Goal: Use online tool/utility: Utilize a website feature to perform a specific function

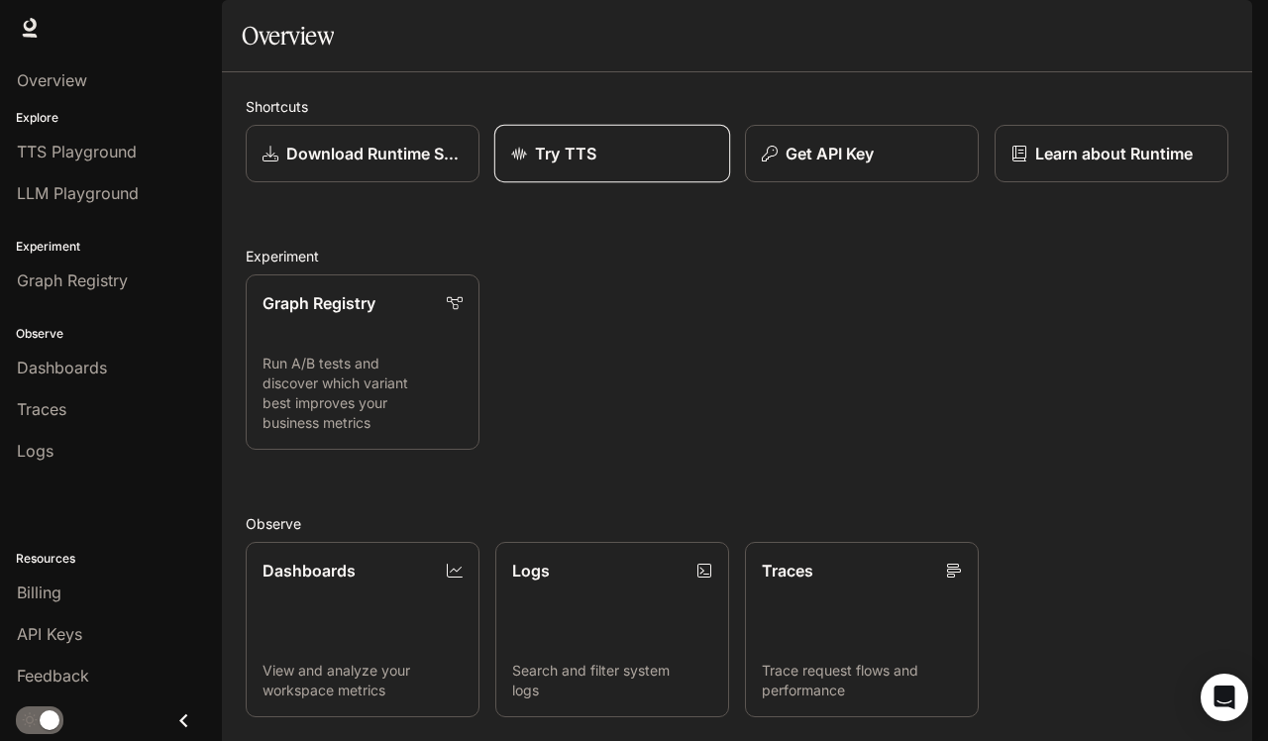
click at [602, 165] on div "Try TTS" at bounding box center [612, 154] width 202 height 24
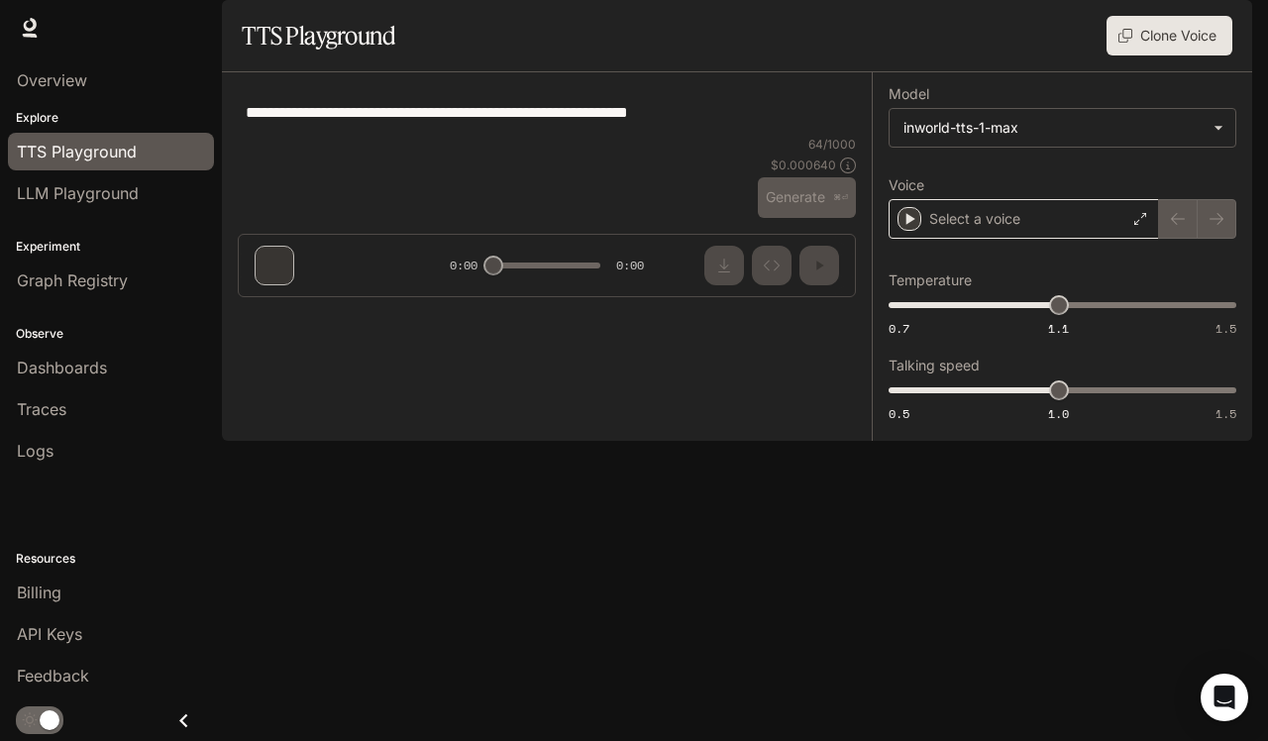
type textarea "**********"
type input "***"
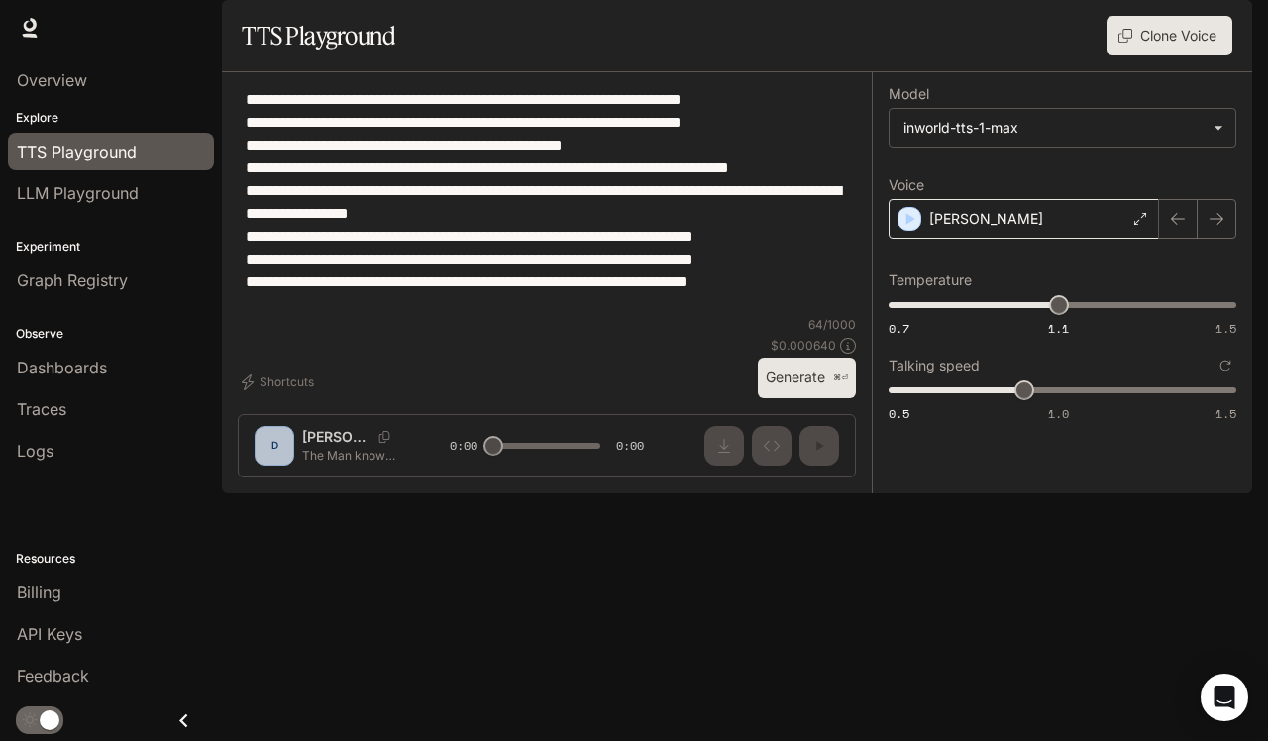
click at [1055, 239] on div "[PERSON_NAME]" at bounding box center [1023, 219] width 270 height 40
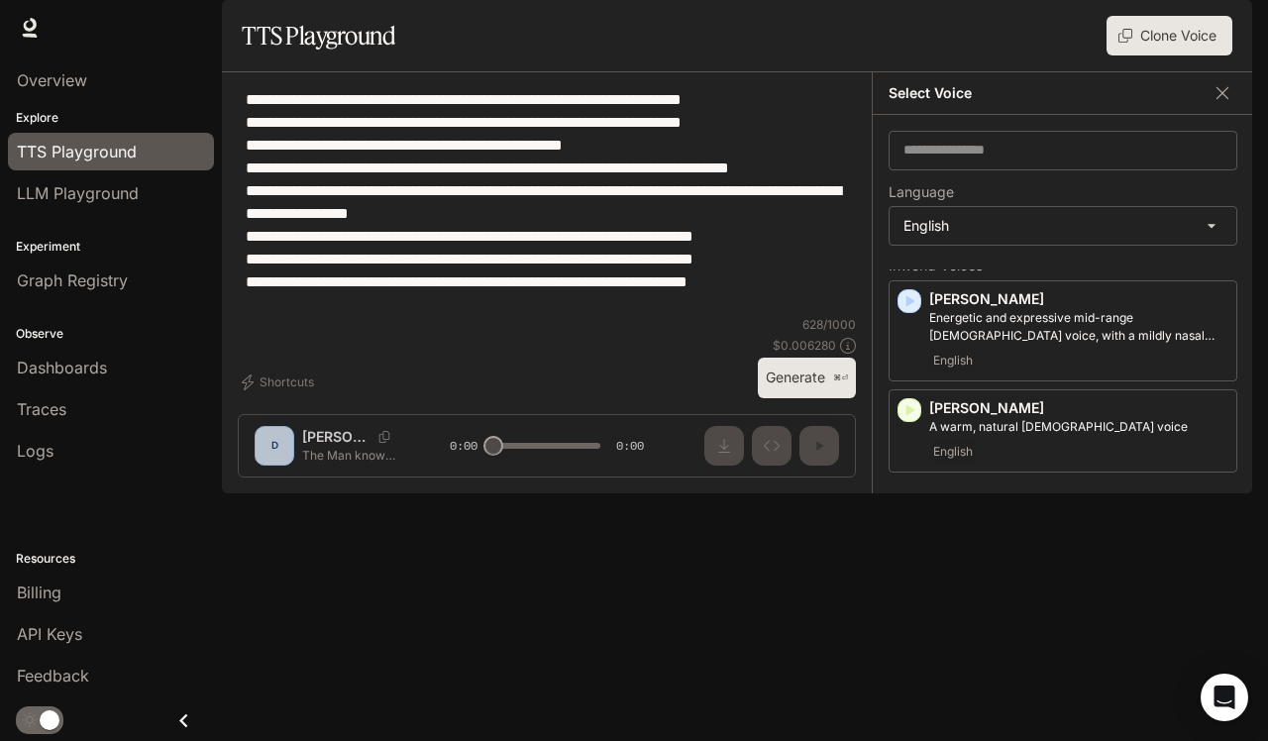
click at [912, 511] on icon "button" at bounding box center [909, 501] width 20 height 20
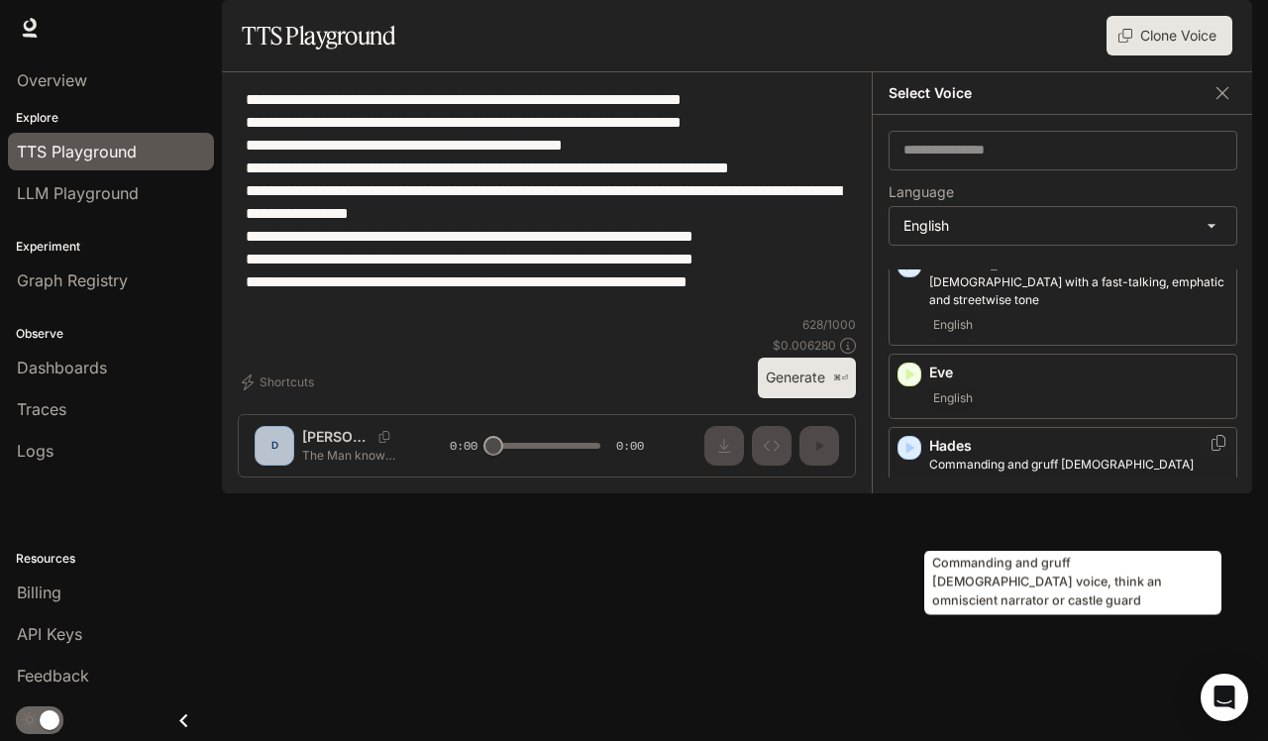
scroll to position [1208, 0]
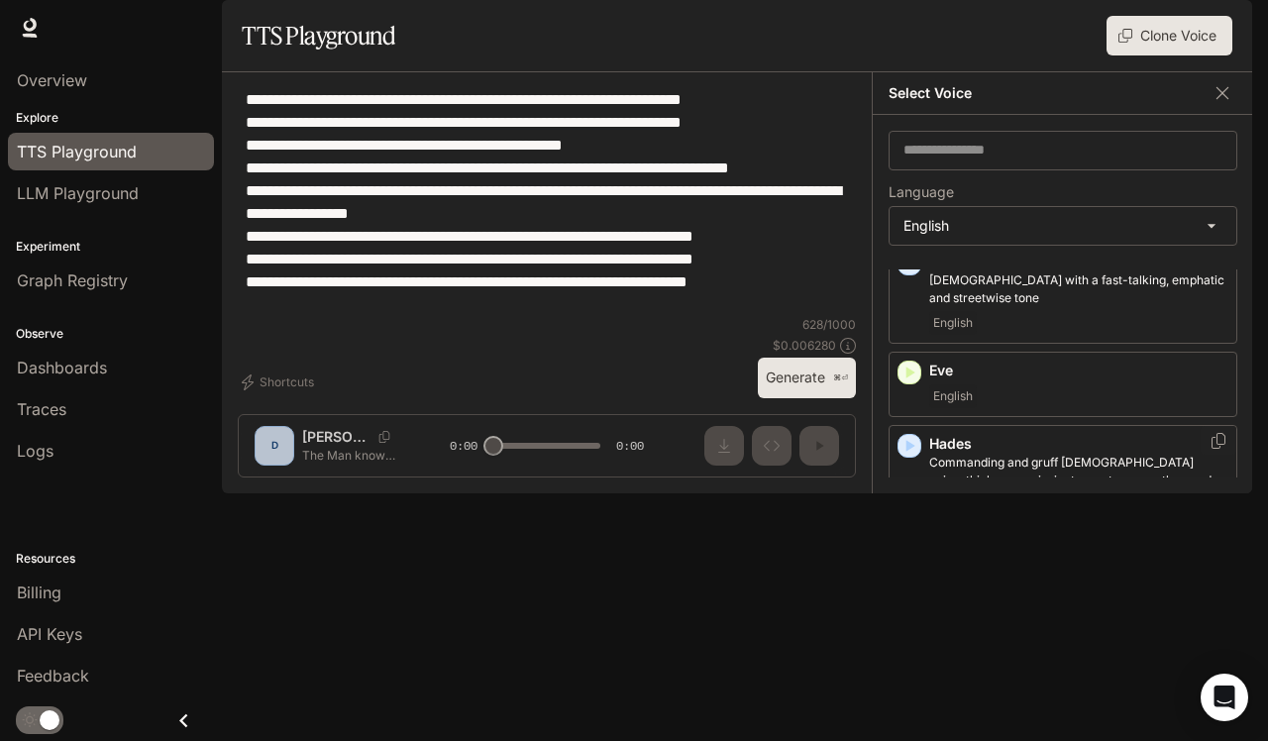
click at [914, 456] on icon "button" at bounding box center [909, 446] width 20 height 20
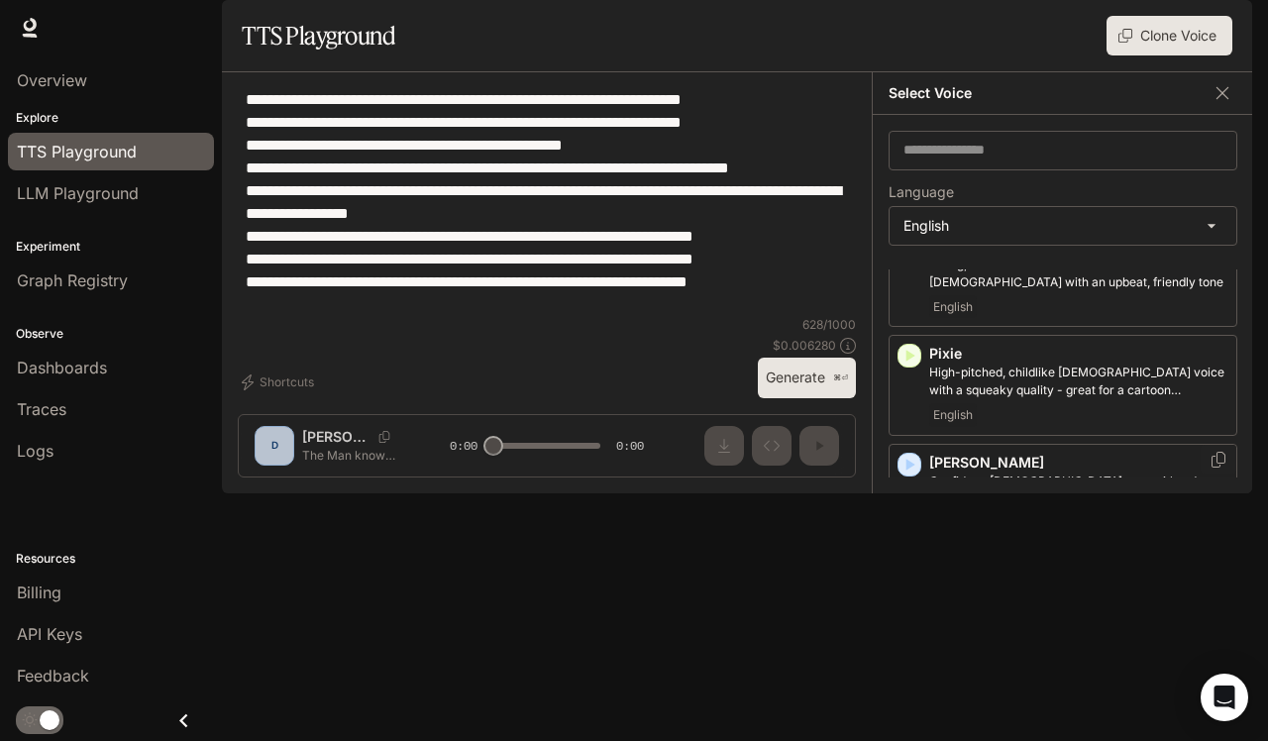
scroll to position [1606, 0]
click at [912, 472] on icon "button" at bounding box center [910, 467] width 9 height 12
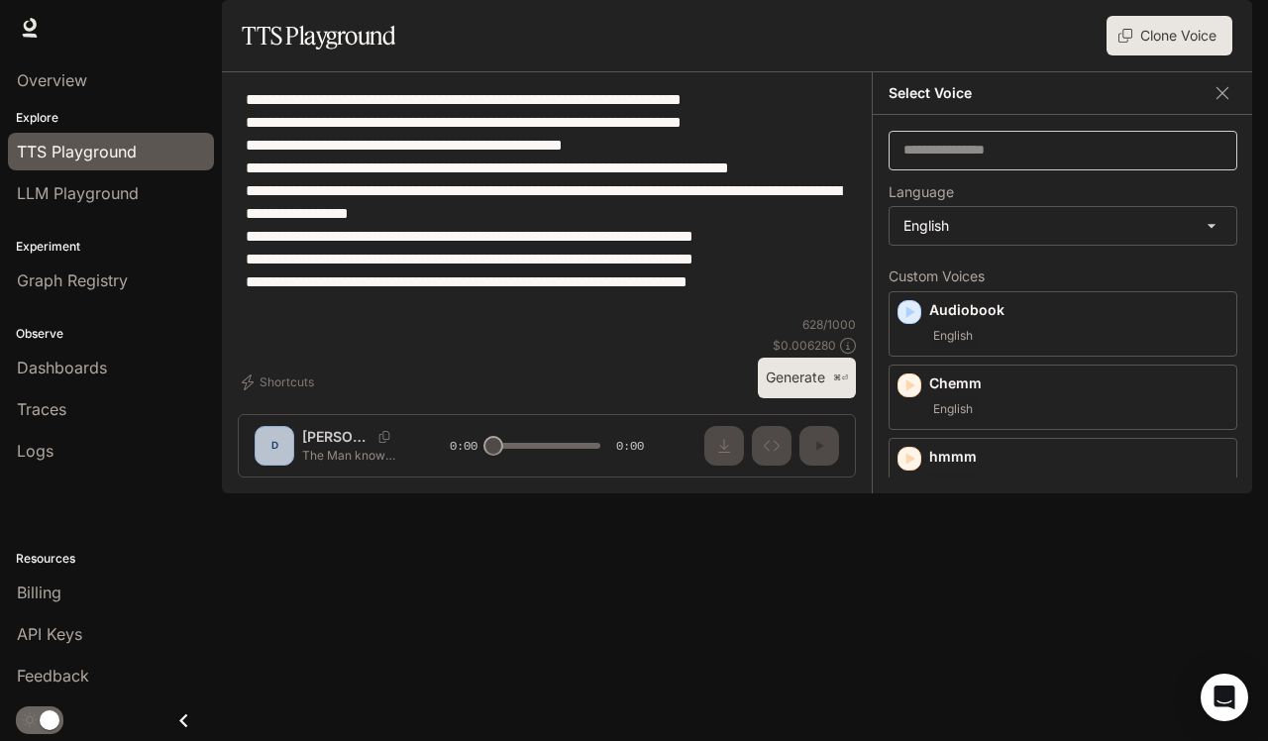
scroll to position [0, 0]
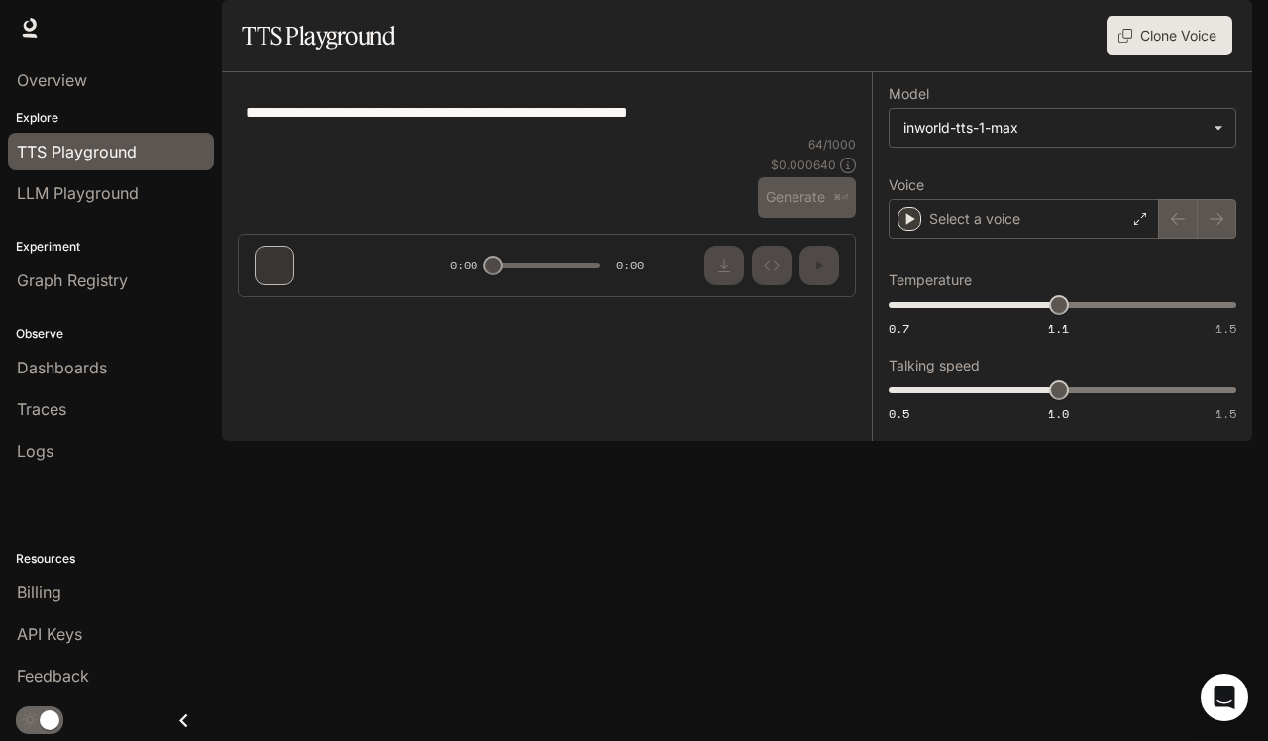
type input "***"
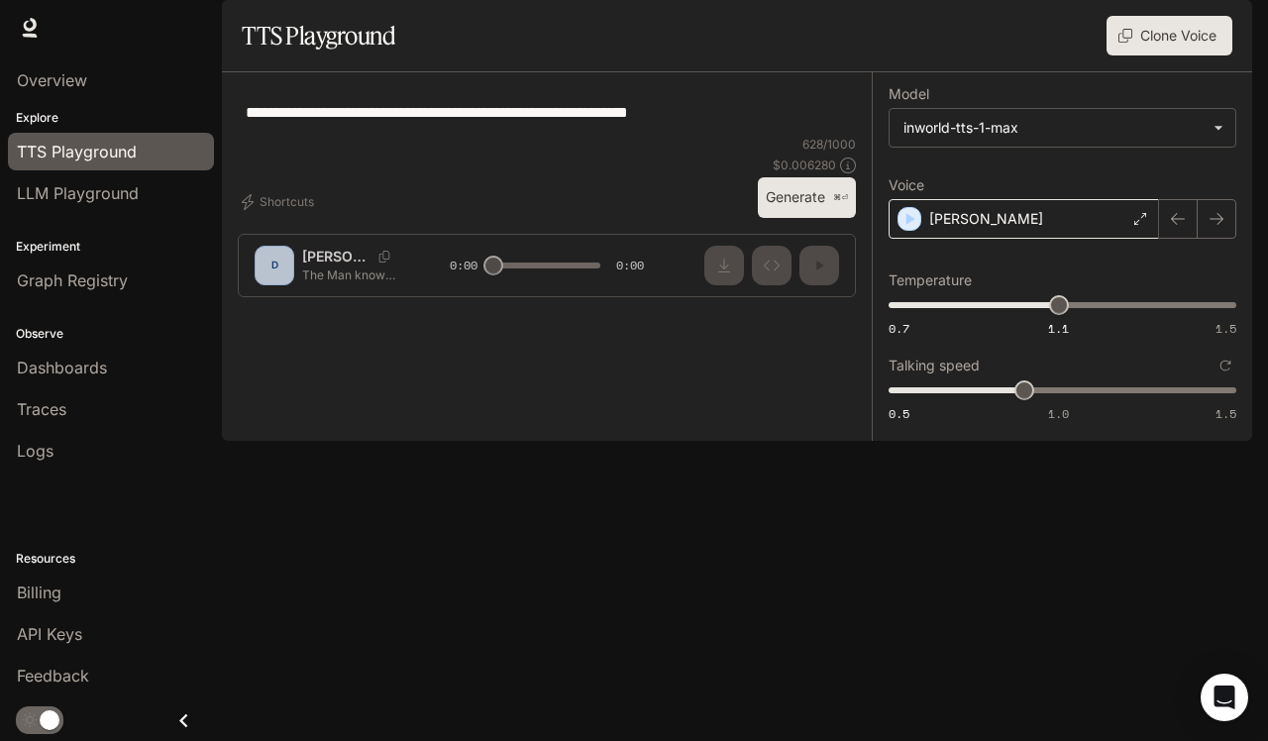
click at [1022, 239] on div "[PERSON_NAME]" at bounding box center [1023, 219] width 270 height 40
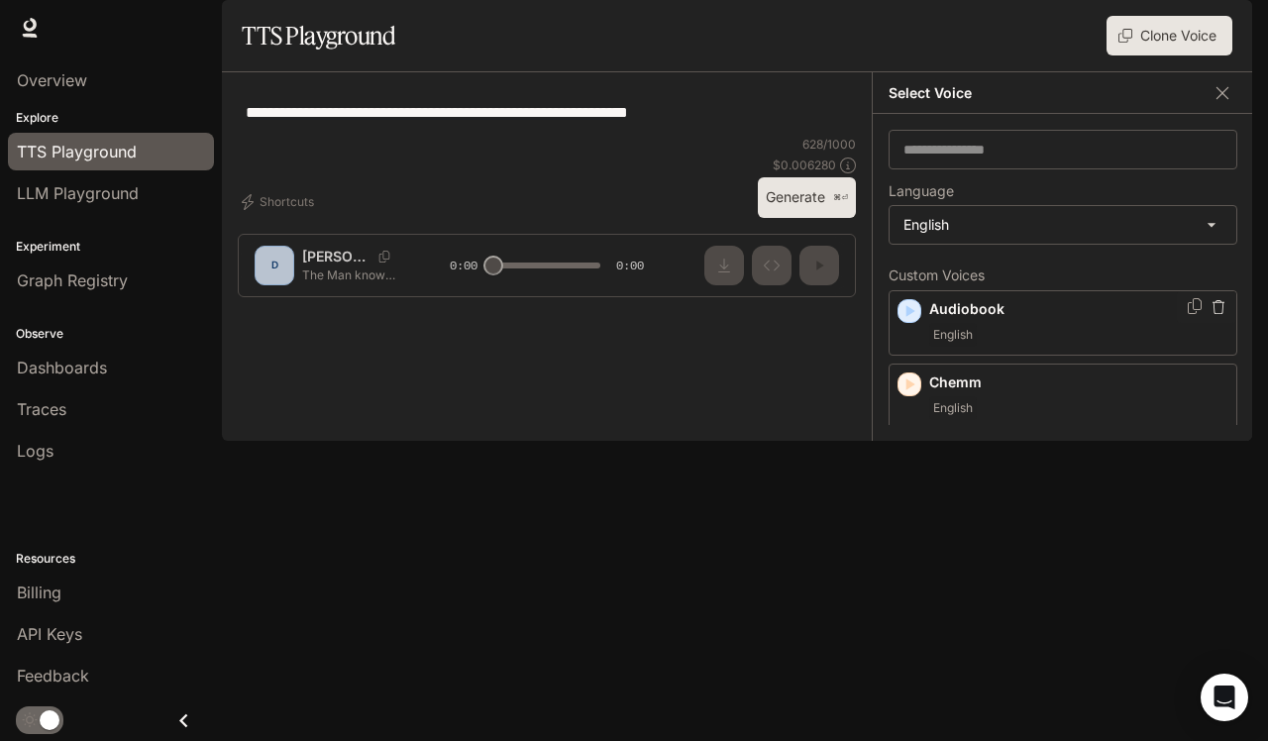
click at [913, 321] on icon "button" at bounding box center [909, 311] width 20 height 20
click at [909, 390] on icon "button" at bounding box center [910, 384] width 9 height 12
click at [908, 464] on icon "button" at bounding box center [910, 458] width 9 height 12
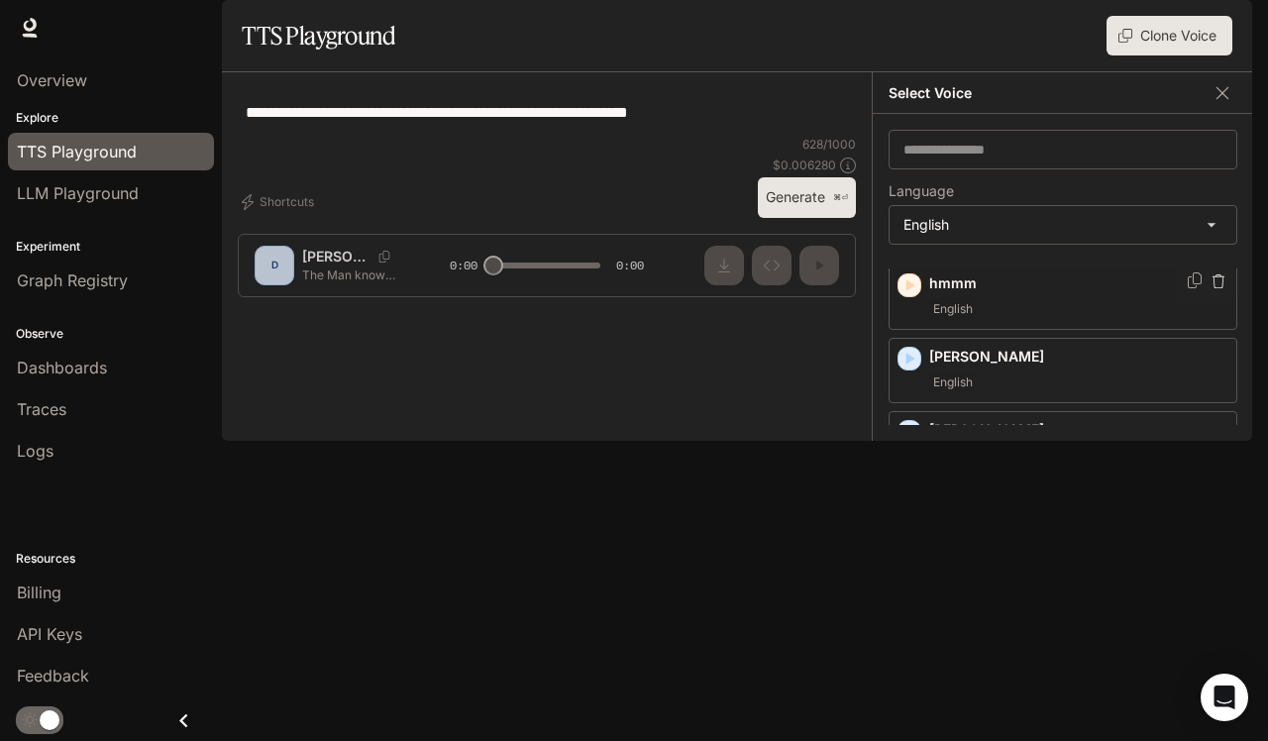
scroll to position [177, 0]
click at [913, 433] on icon "button" at bounding box center [910, 427] width 9 height 12
